Goal: Check status

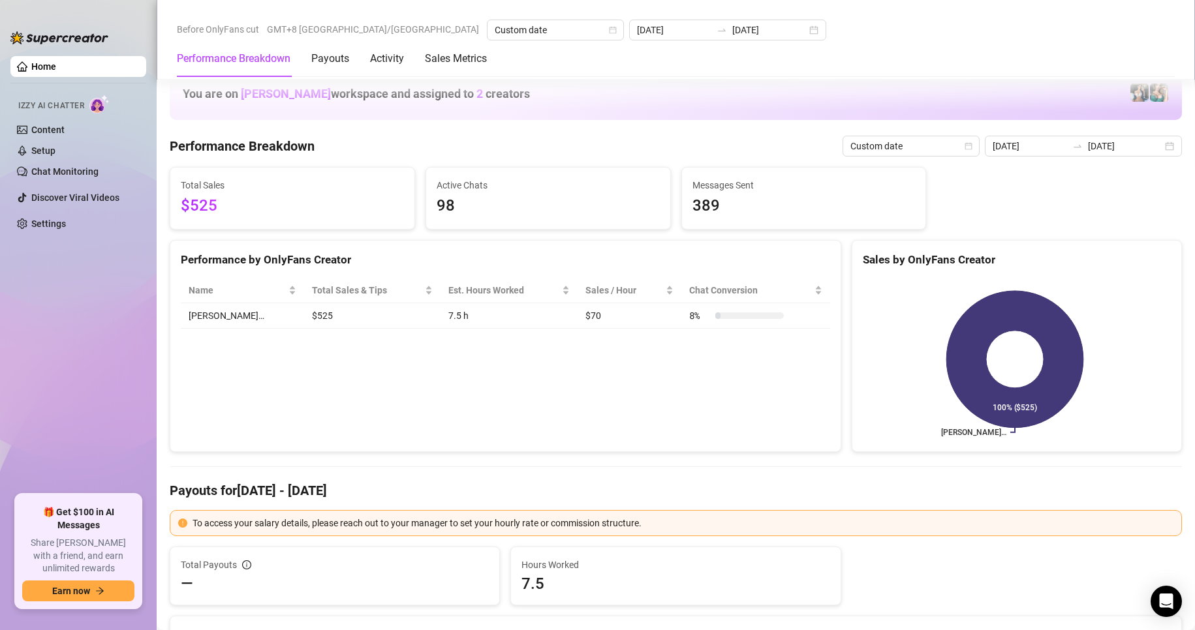
scroll to position [1534, 0]
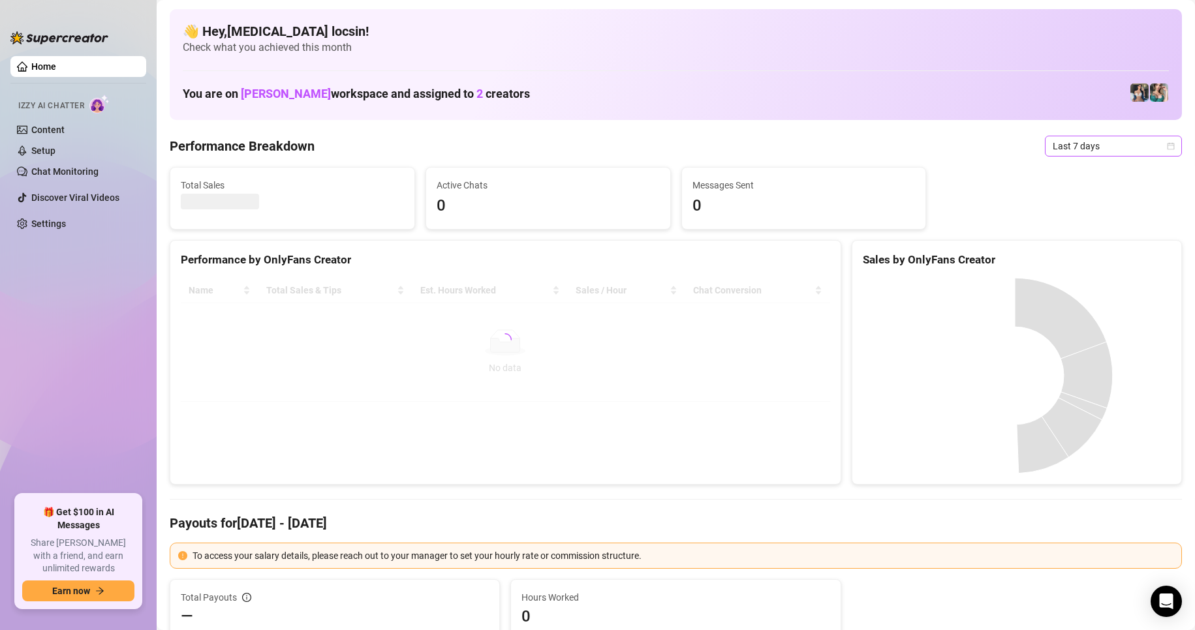
click at [1101, 150] on span "Last 7 days" at bounding box center [1112, 146] width 121 height 20
click at [1097, 251] on div "Custom date" at bounding box center [1102, 256] width 116 height 14
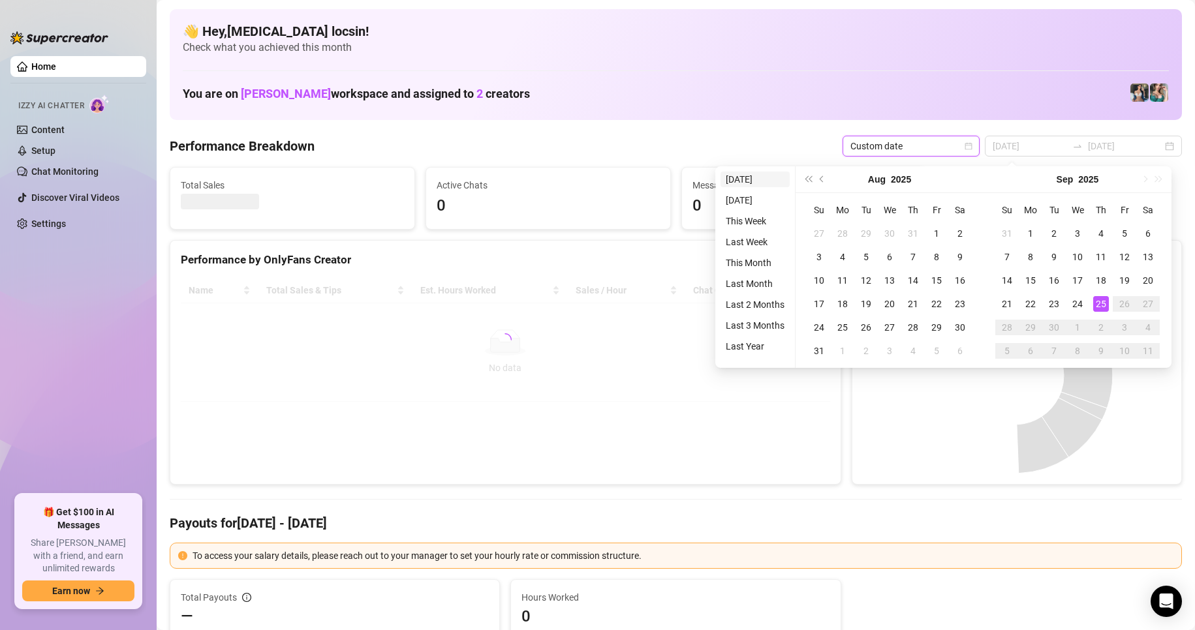
type input "[DATE]"
click at [754, 179] on li "[DATE]" at bounding box center [754, 180] width 69 height 16
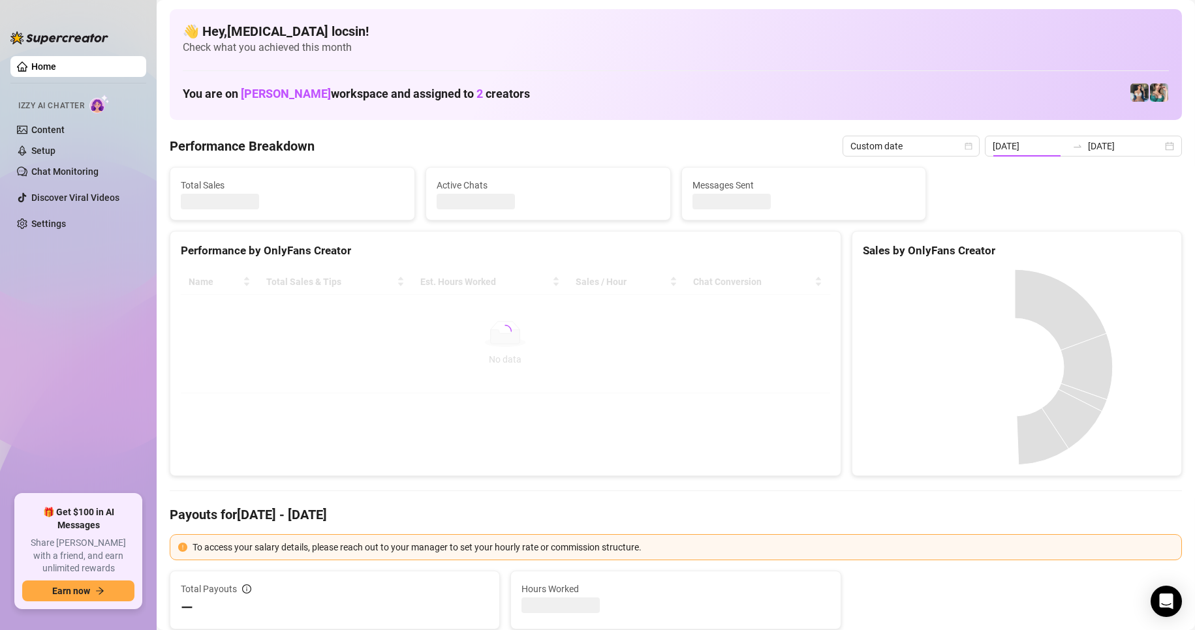
type input "[DATE]"
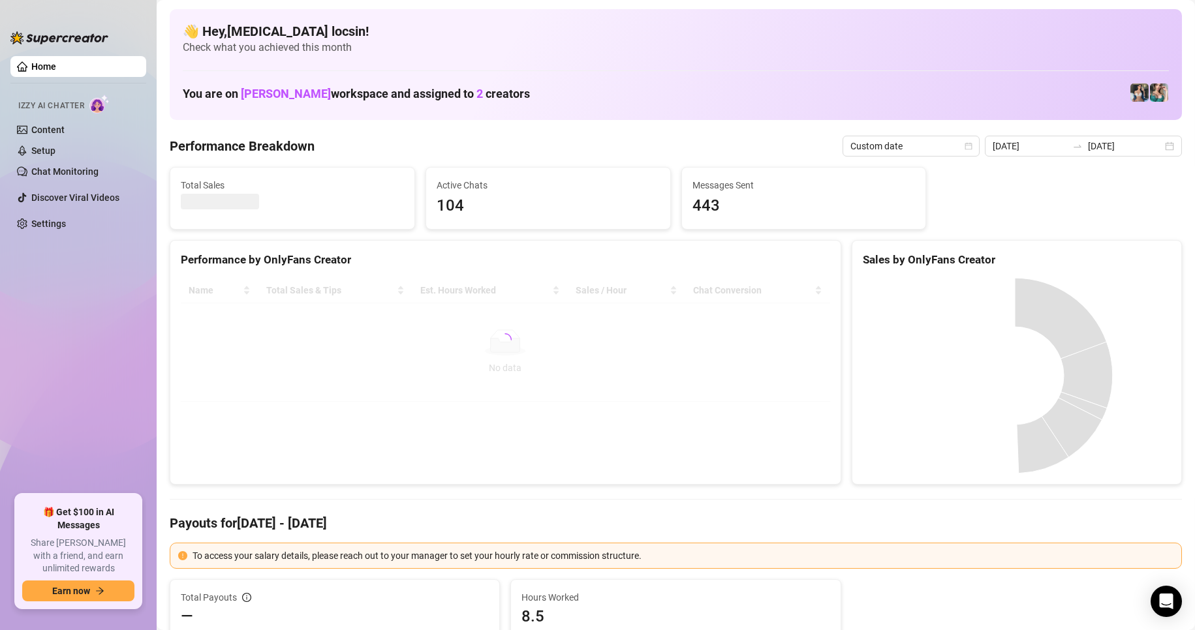
click at [219, 142] on Breakdown "Performance Breakdown" at bounding box center [242, 146] width 145 height 18
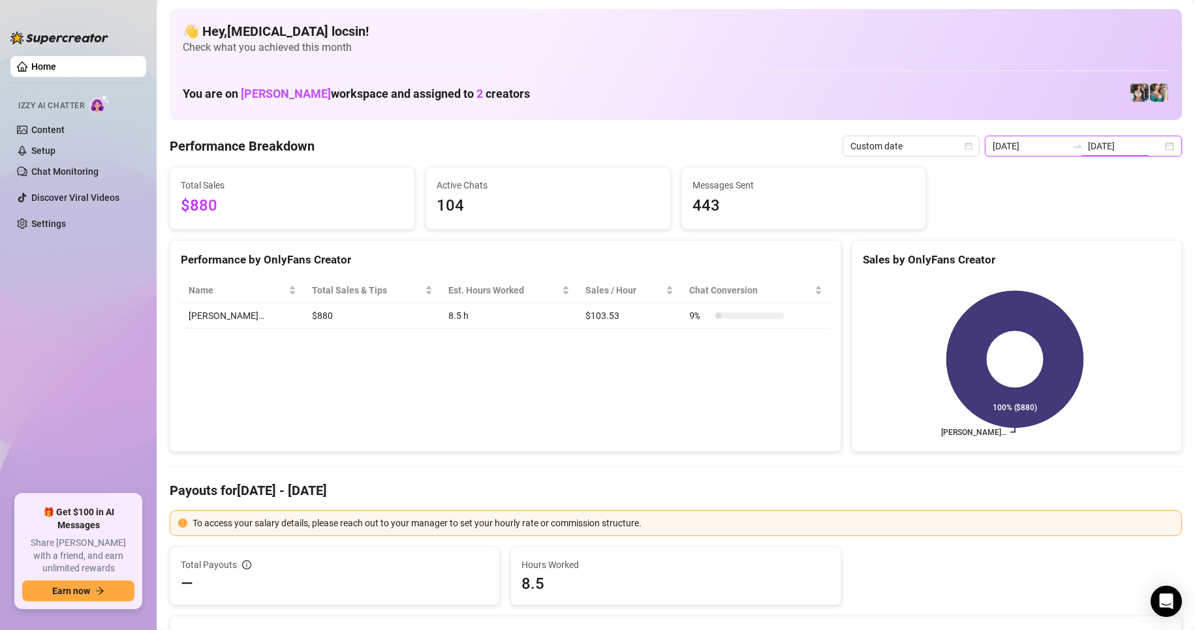
click at [1096, 142] on input "[DATE]" at bounding box center [1125, 146] width 74 height 14
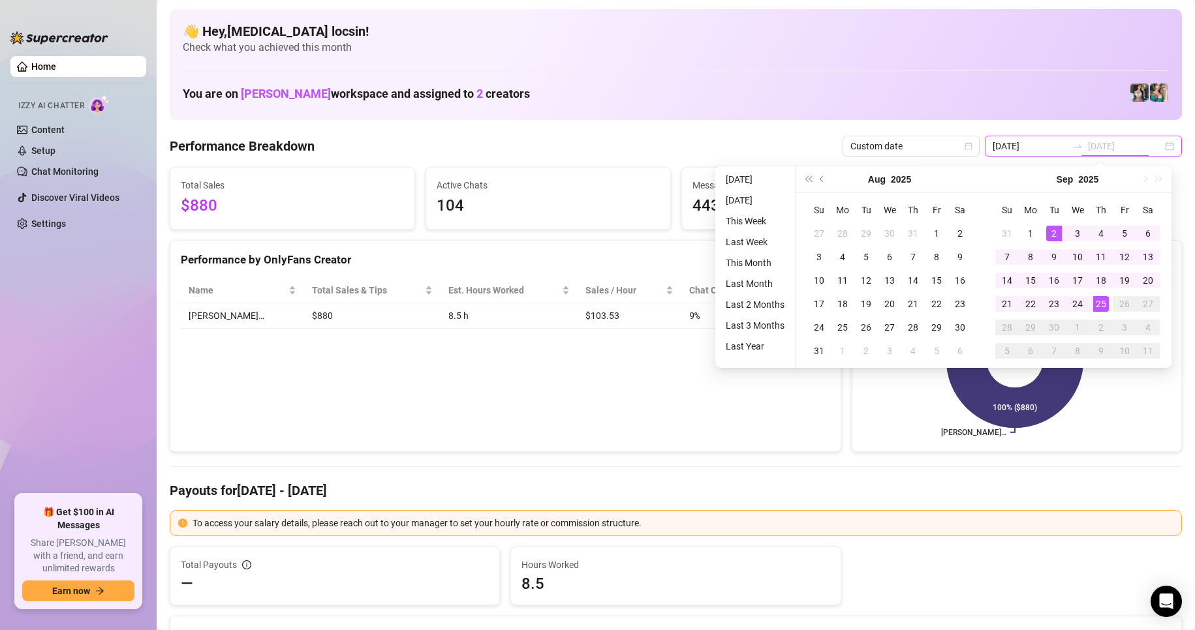
type input "[DATE]"
click at [749, 177] on li "[DATE]" at bounding box center [754, 180] width 69 height 16
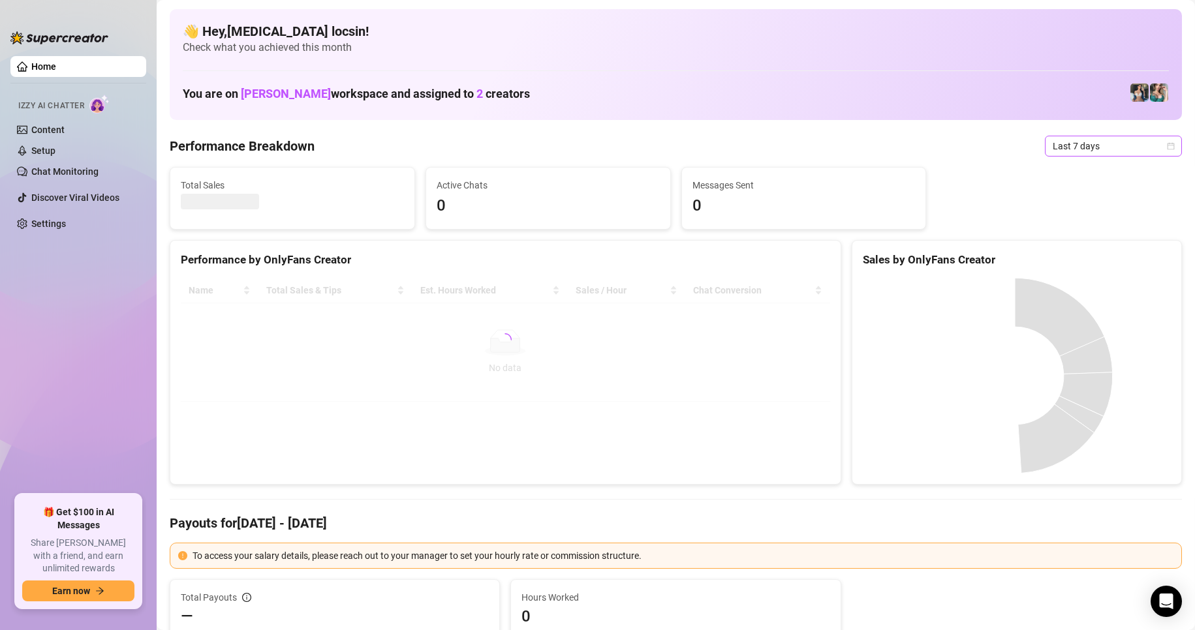
click at [1058, 146] on span "Last 7 days" at bounding box center [1112, 146] width 121 height 20
click at [1071, 262] on div "Custom date" at bounding box center [1102, 256] width 116 height 14
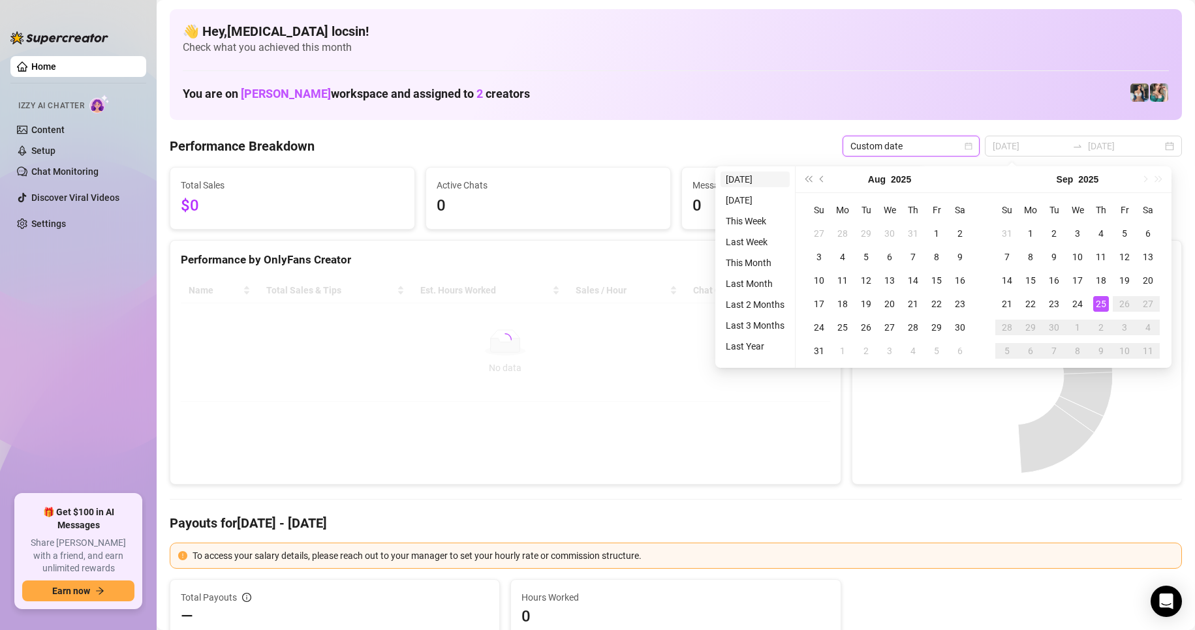
type input "[DATE]"
click at [737, 176] on li "[DATE]" at bounding box center [754, 180] width 69 height 16
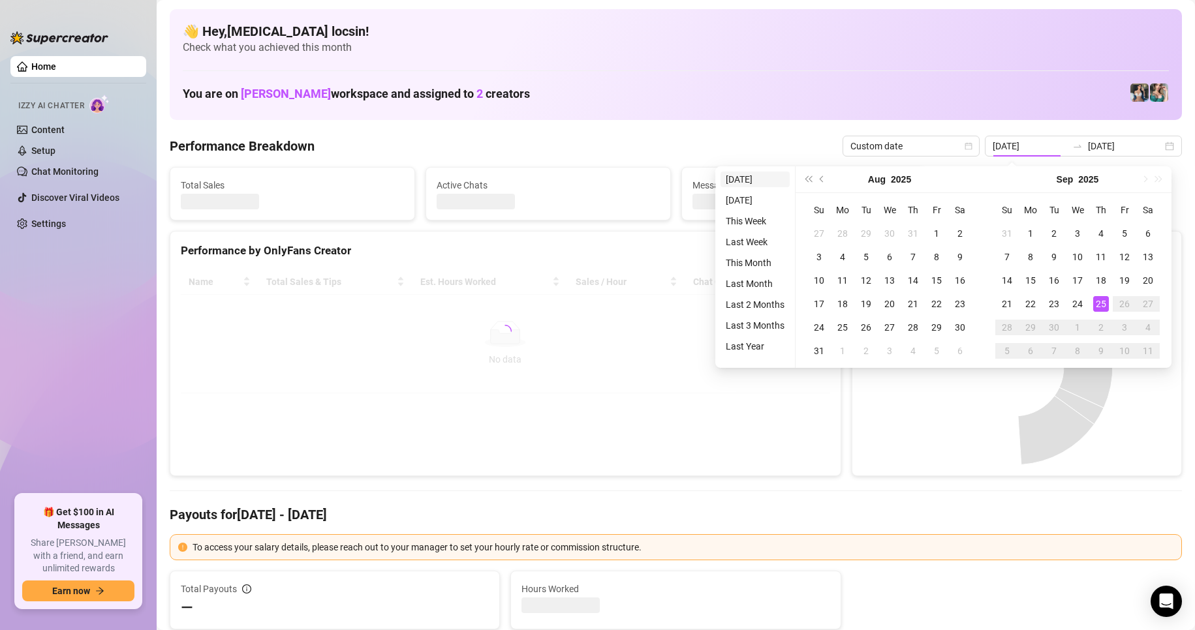
type input "[DATE]"
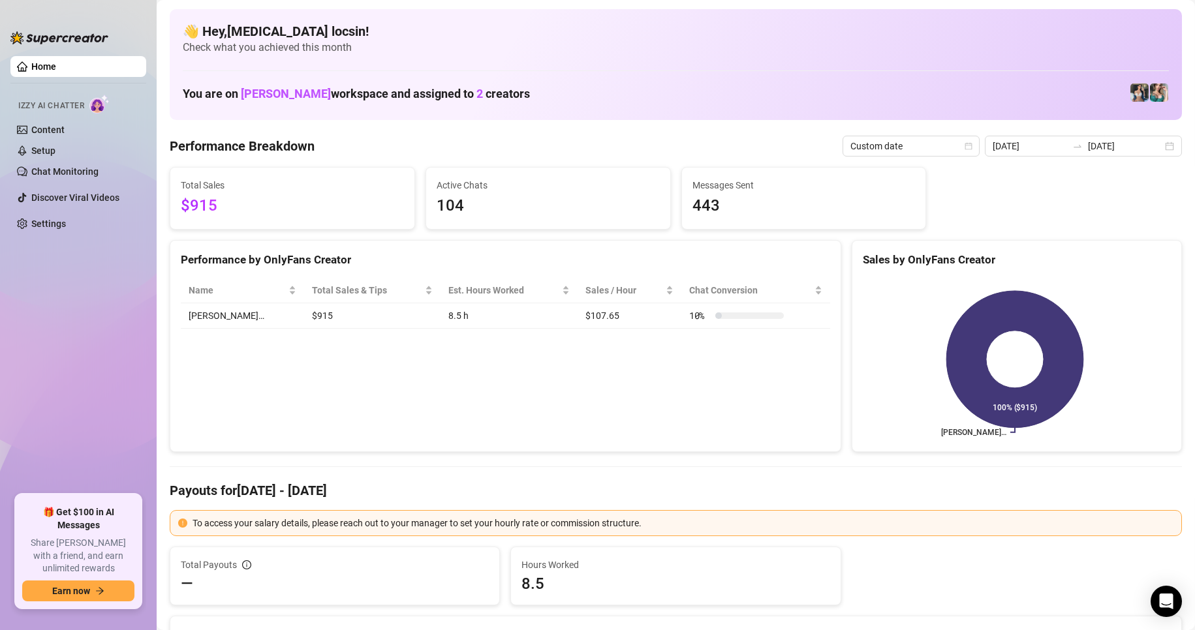
click at [307, 149] on Breakdown "Performance Breakdown" at bounding box center [242, 146] width 145 height 18
